Goal: Task Accomplishment & Management: Complete application form

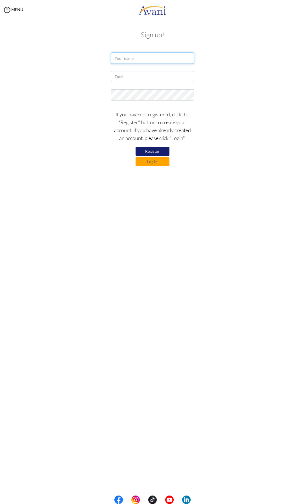
click at [148, 55] on input "text" at bounding box center [152, 58] width 83 height 11
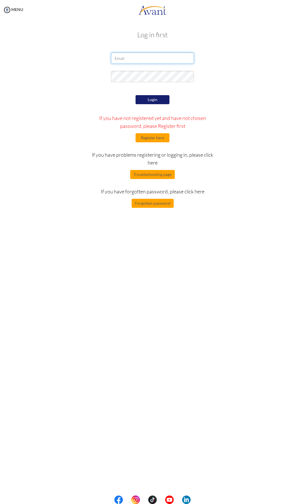
click at [139, 58] on input "email" at bounding box center [152, 58] width 83 height 11
click at [153, 136] on button "Register here" at bounding box center [153, 137] width 34 height 9
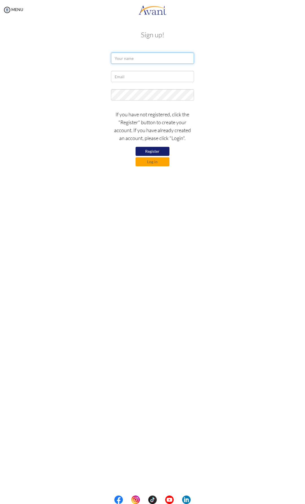
click at [145, 61] on input "text" at bounding box center [152, 58] width 83 height 11
type input "[PERSON_NAME]"
click at [0, 0] on div at bounding box center [0, 0] width 0 height 0
click at [145, 81] on input "text" at bounding box center [152, 76] width 83 height 11
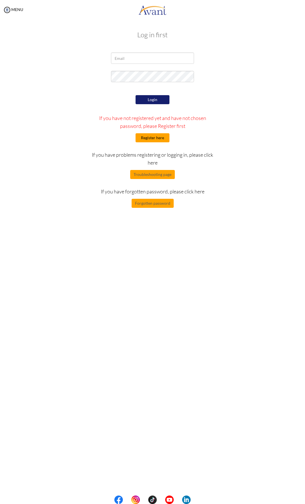
click at [158, 136] on button "Register here" at bounding box center [153, 137] width 34 height 9
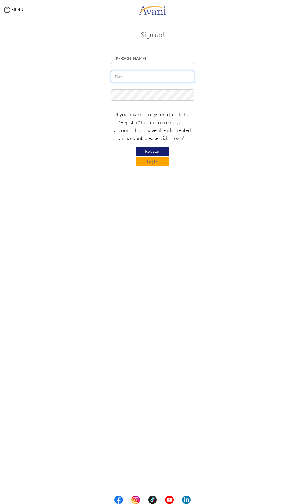
click at [138, 75] on input "text" at bounding box center [152, 76] width 83 height 11
drag, startPoint x: 138, startPoint y: 75, endPoint x: 122, endPoint y: 76, distance: 16.2
click at [122, 76] on input "text" at bounding box center [152, 76] width 83 height 11
type input "[EMAIL_ADDRESS][DOMAIN_NAME]"
click at [102, 100] on div at bounding box center [153, 96] width 274 height 14
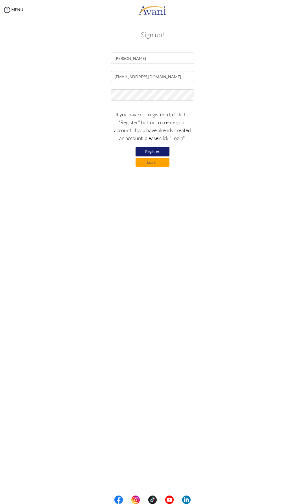
click at [153, 151] on button "Register" at bounding box center [153, 152] width 34 height 10
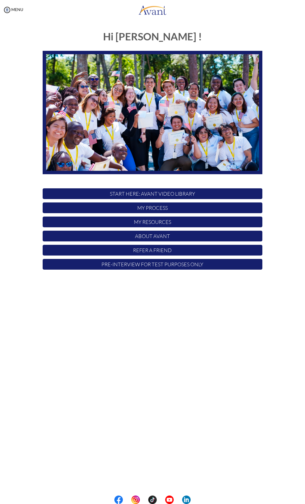
click at [20, 128] on div "Hi Joseph ! START HERE: Avant Video Library My Process My Resources About Avant…" at bounding box center [153, 149] width 274 height 248
